Goal: Information Seeking & Learning: Learn about a topic

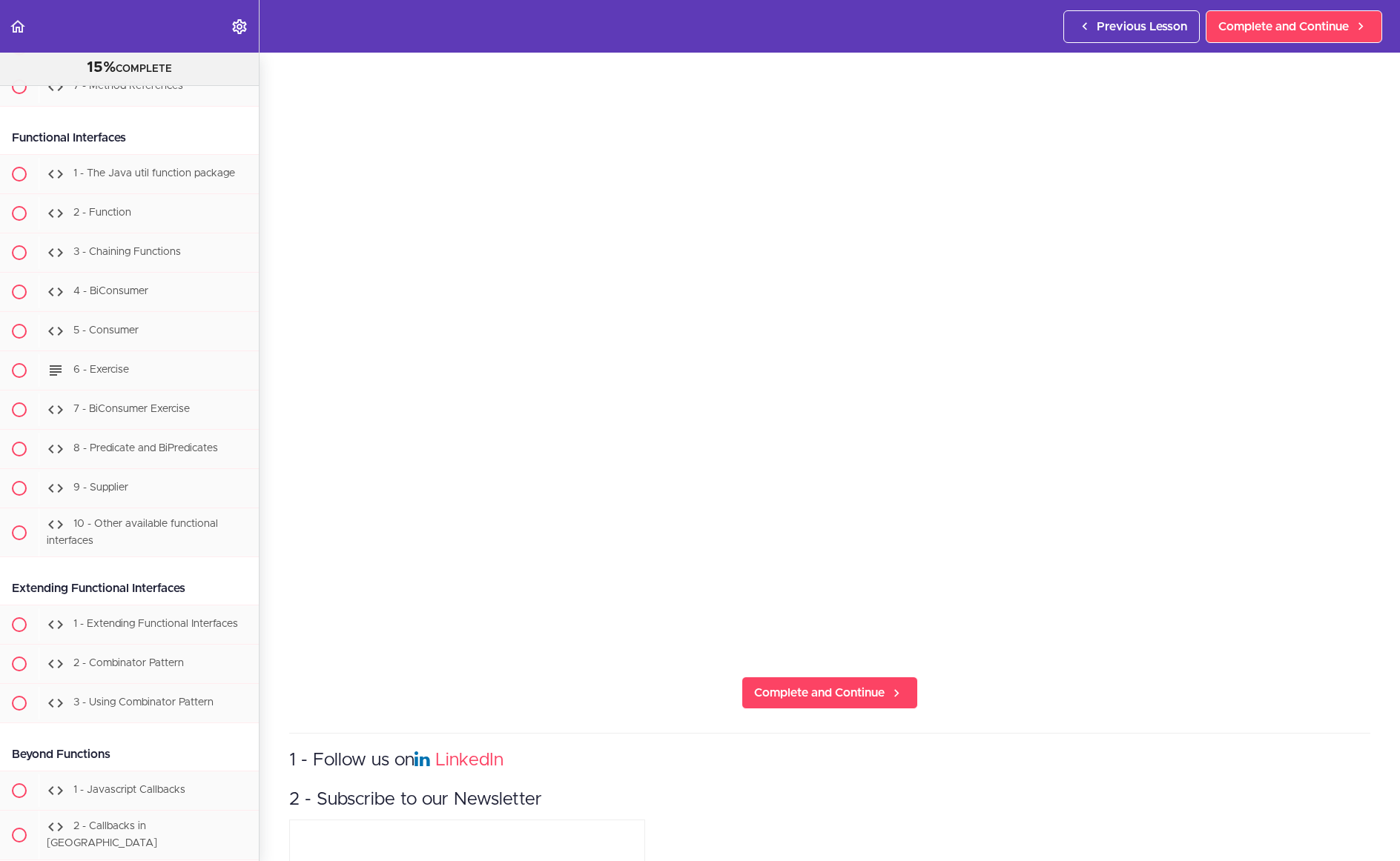
scroll to position [75, 0]
click at [823, 701] on span "Complete and Continue" at bounding box center [819, 693] width 131 height 18
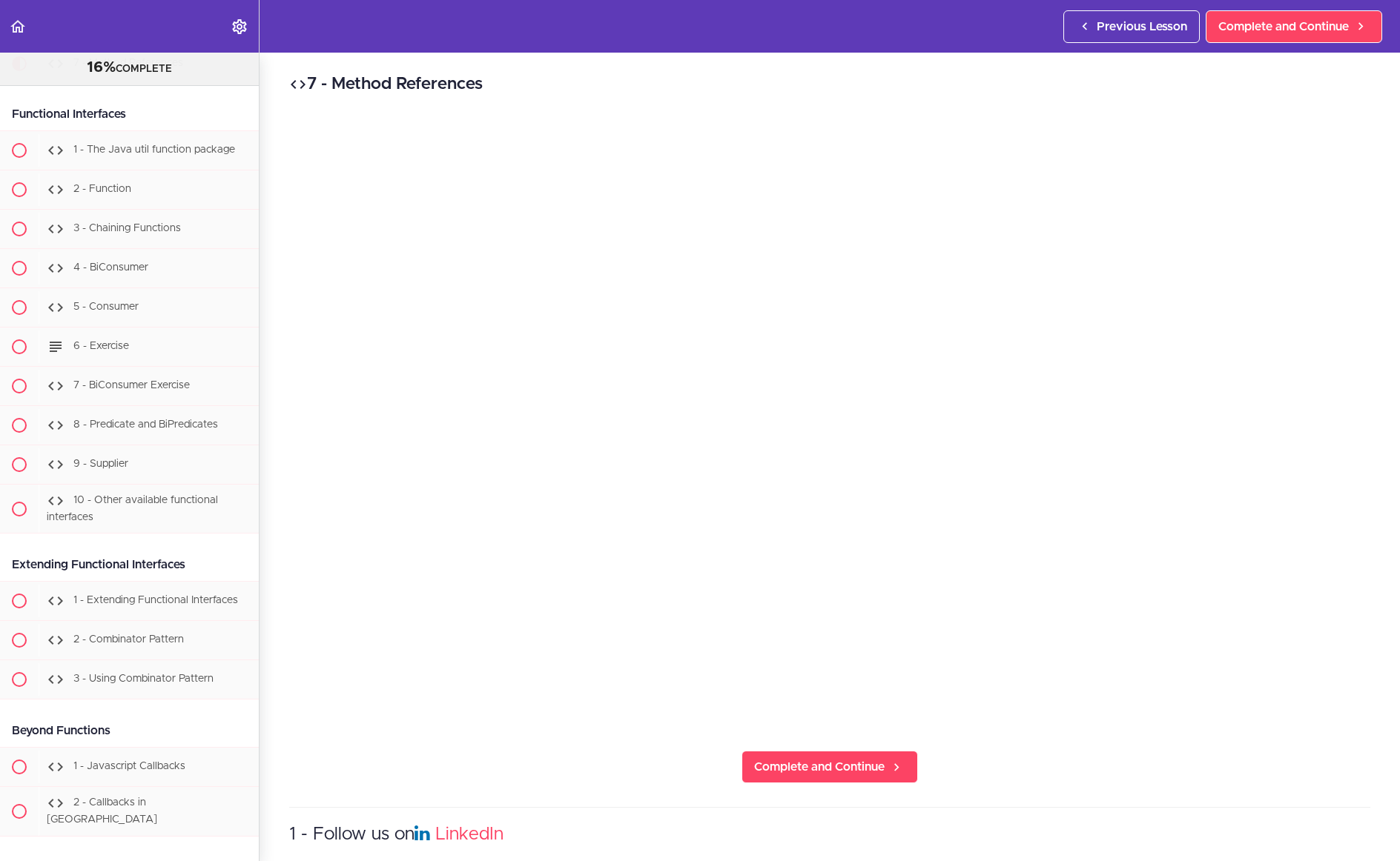
scroll to position [800, 0]
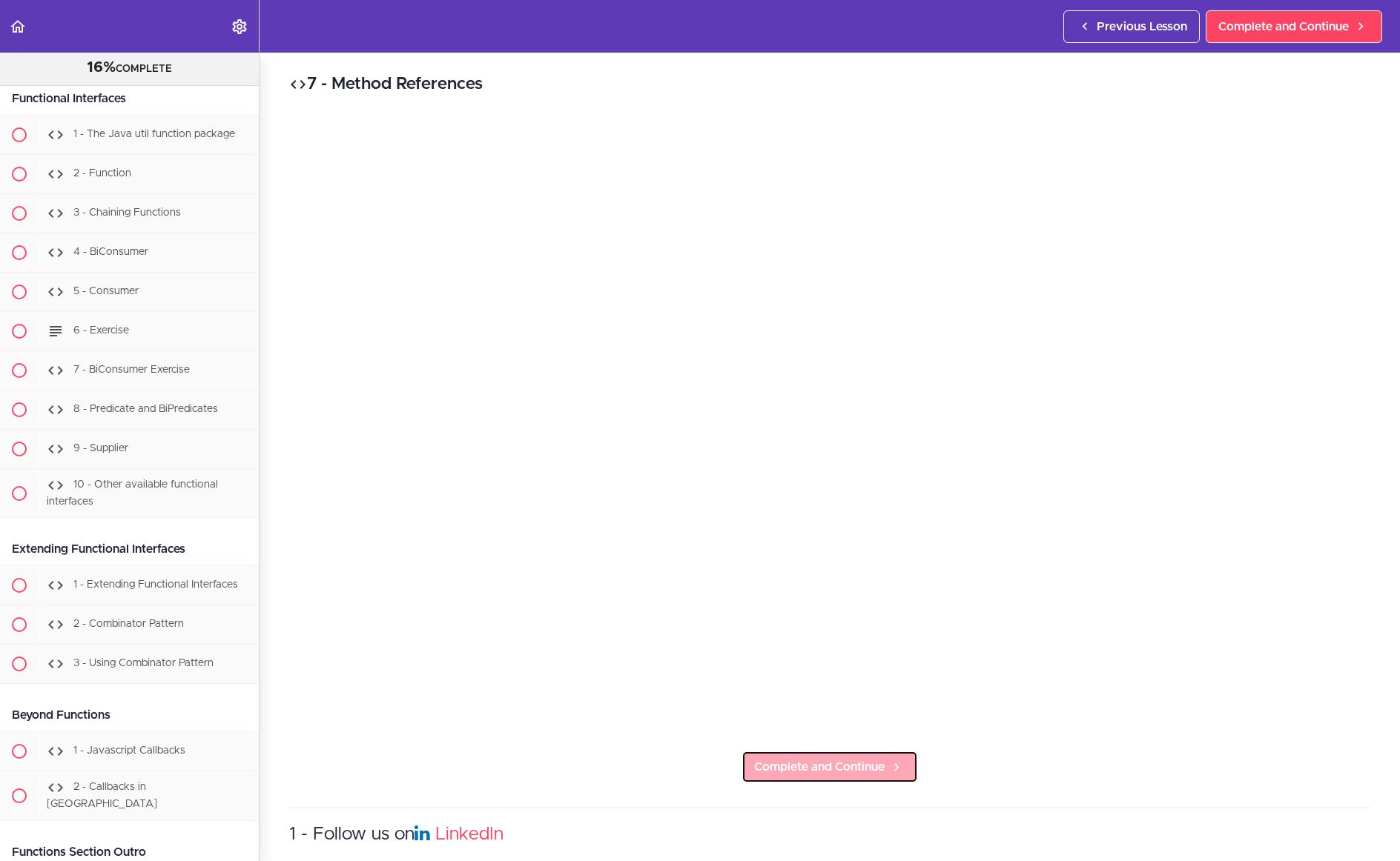
click at [831, 776] on span "Complete and Continue" at bounding box center [819, 767] width 131 height 18
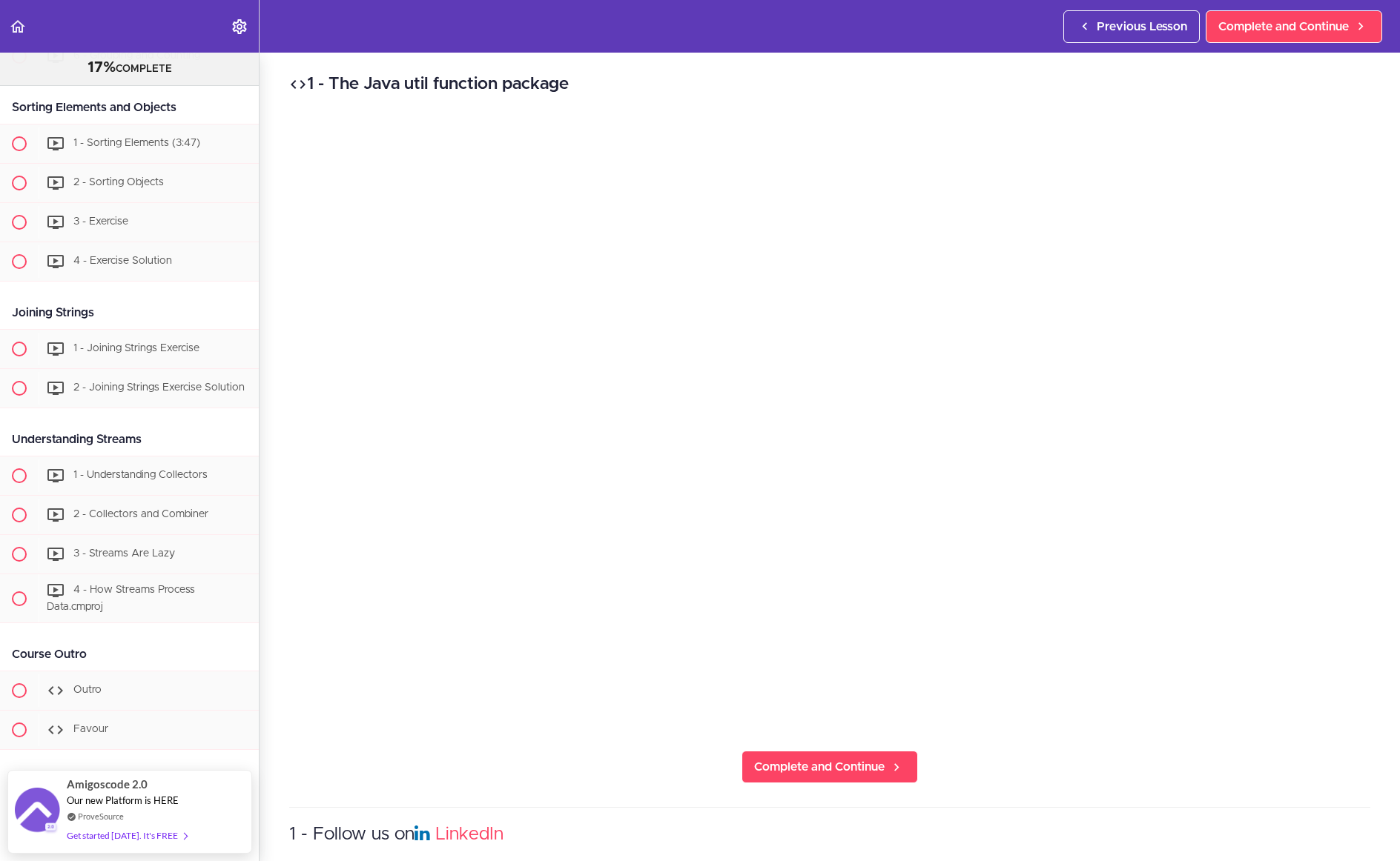
scroll to position [3788, 0]
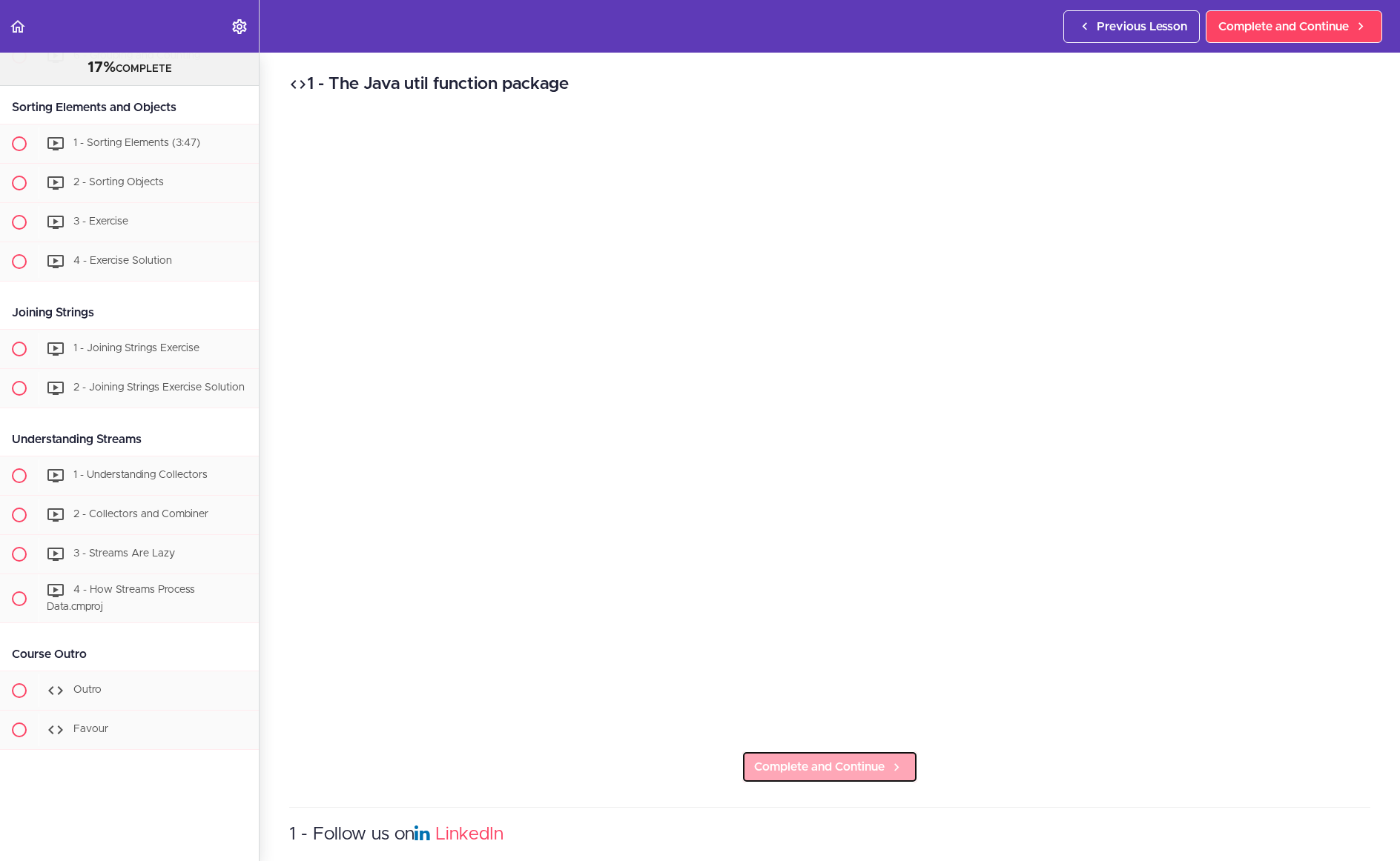
click at [839, 775] on span "Complete and Continue" at bounding box center [819, 767] width 131 height 18
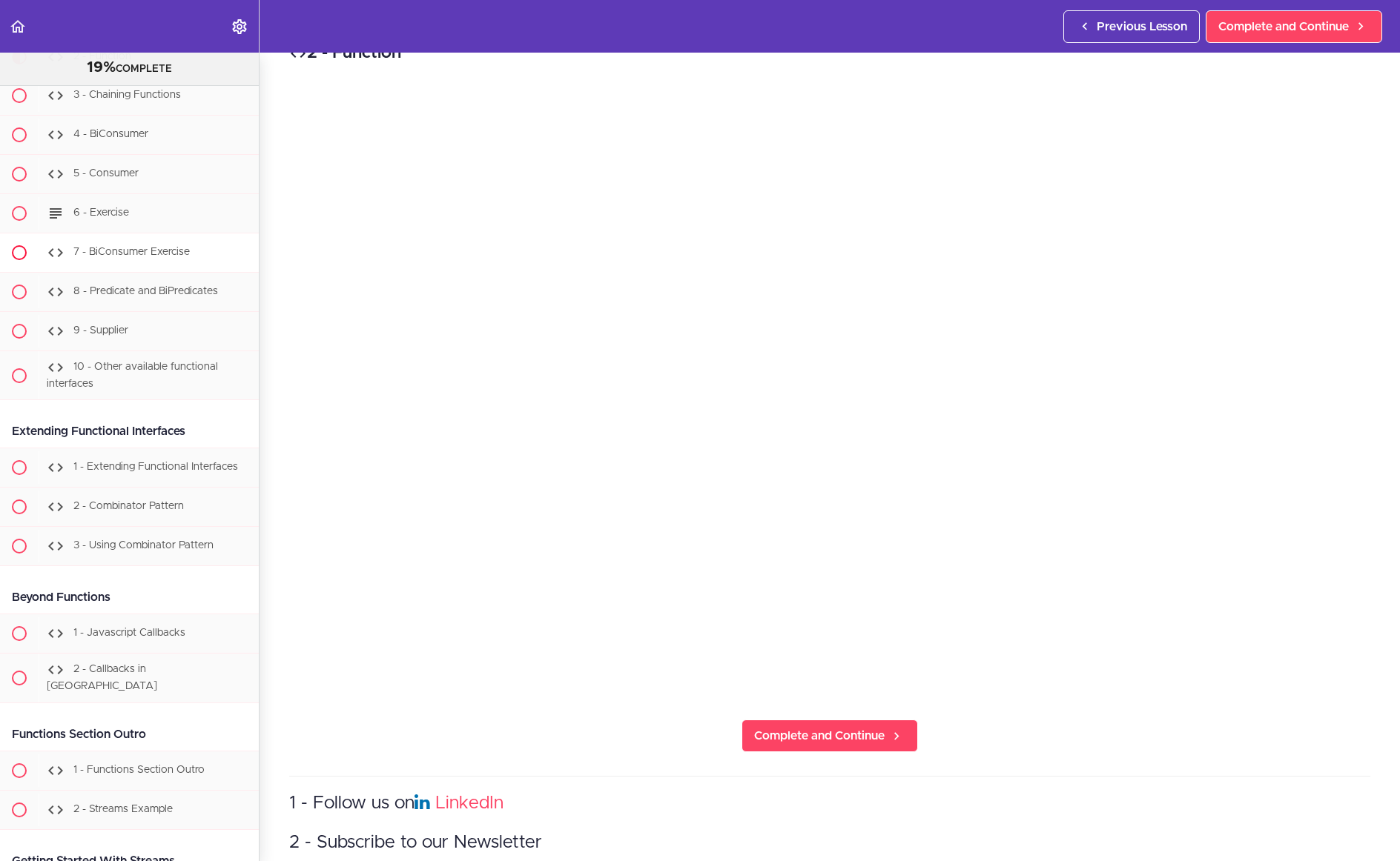
scroll to position [918, 0]
click at [825, 745] on span "Complete and Continue" at bounding box center [819, 737] width 131 height 18
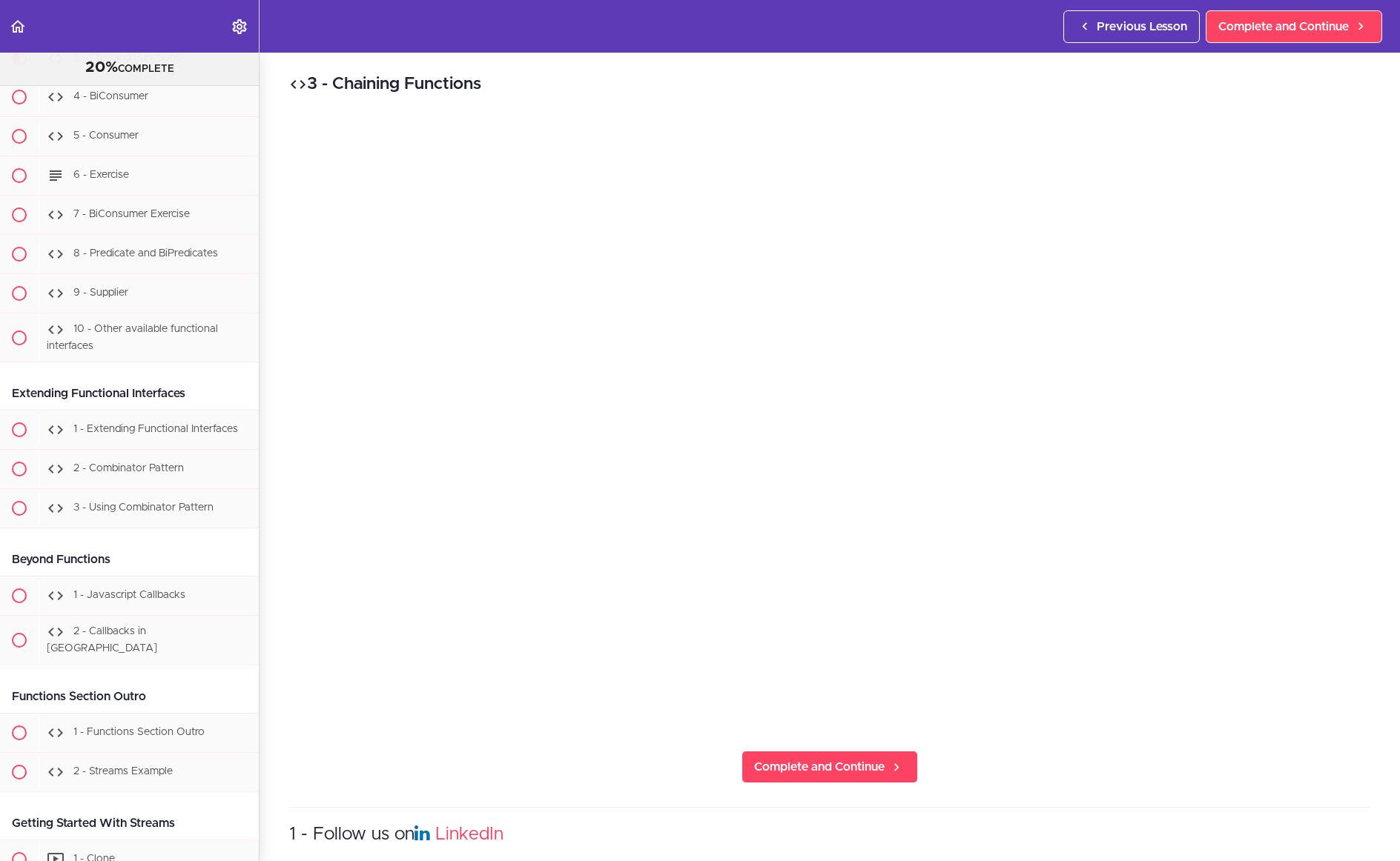
scroll to position [986, 0]
